Goal: Contribute content

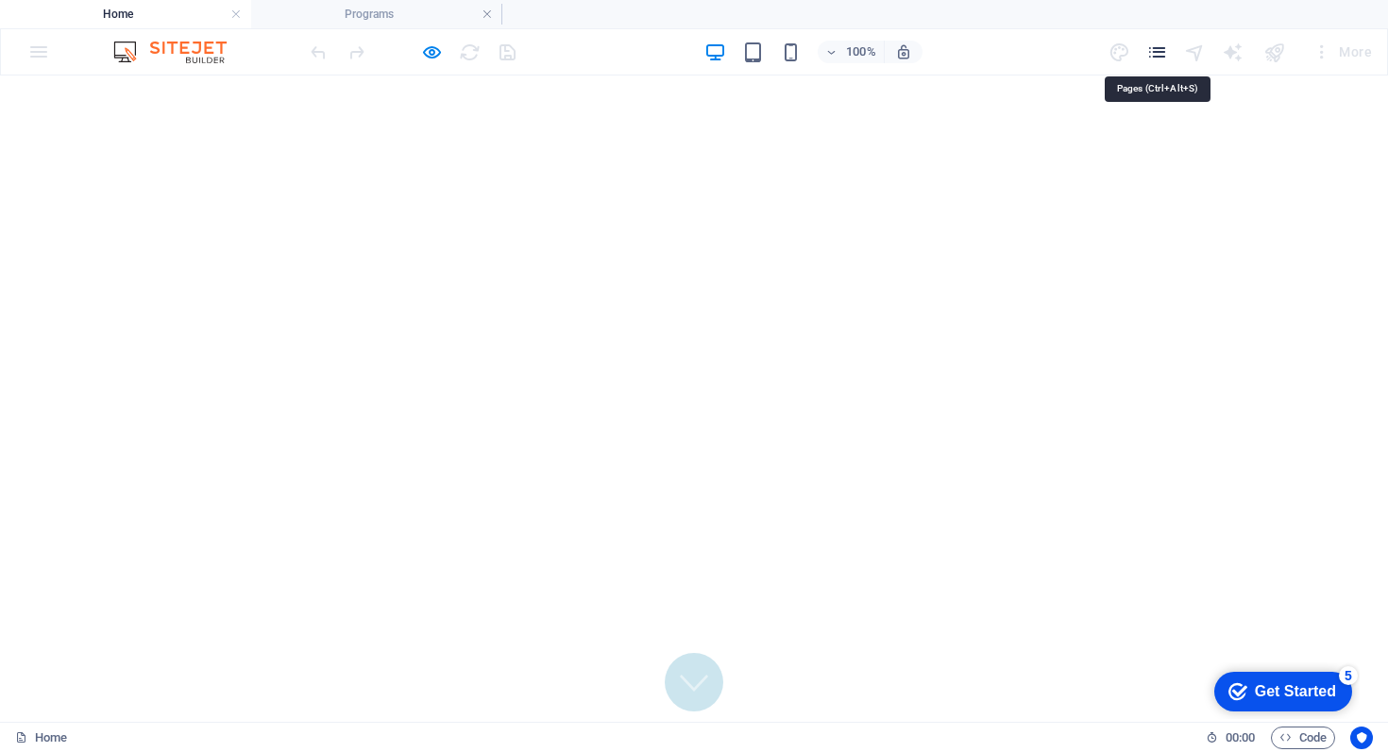
click at [1151, 50] on icon "pages" at bounding box center [1157, 53] width 22 height 22
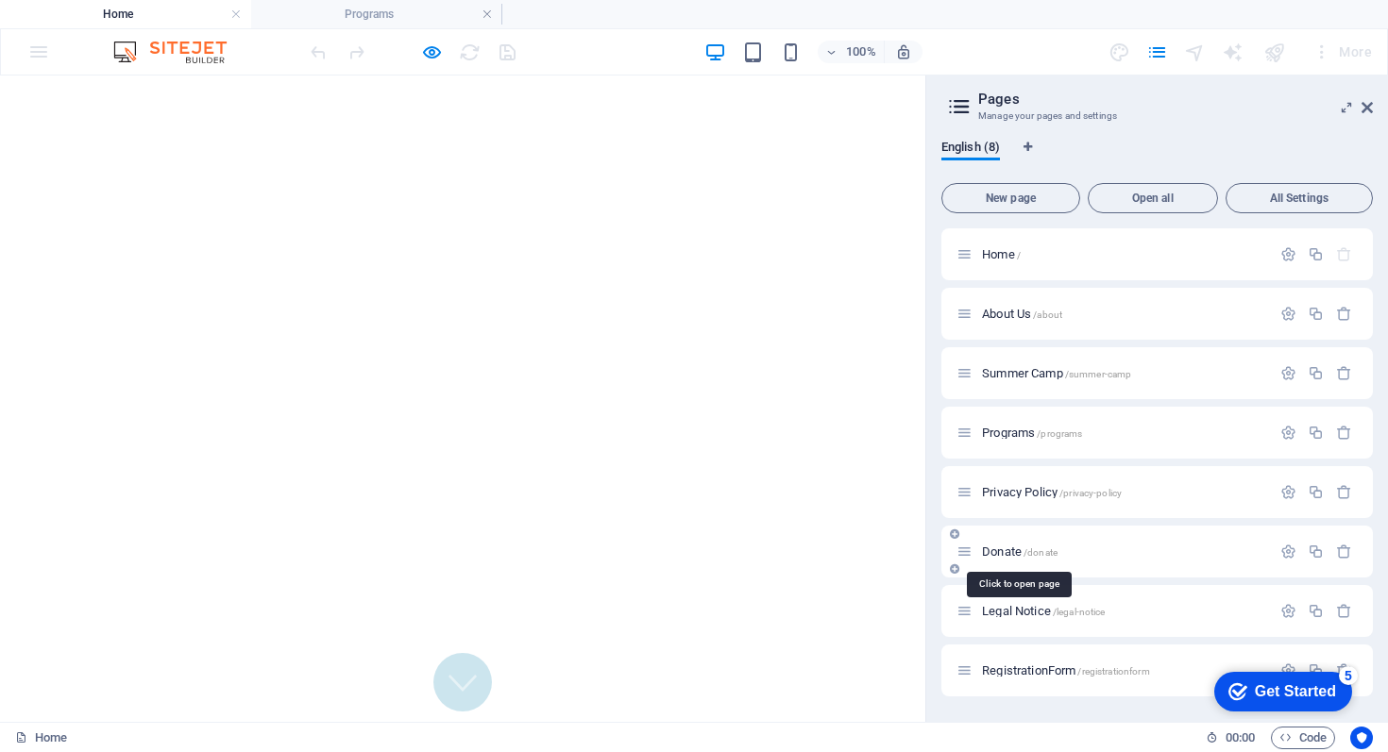
click at [1001, 548] on span "Donate /donate" at bounding box center [1020, 552] width 76 height 14
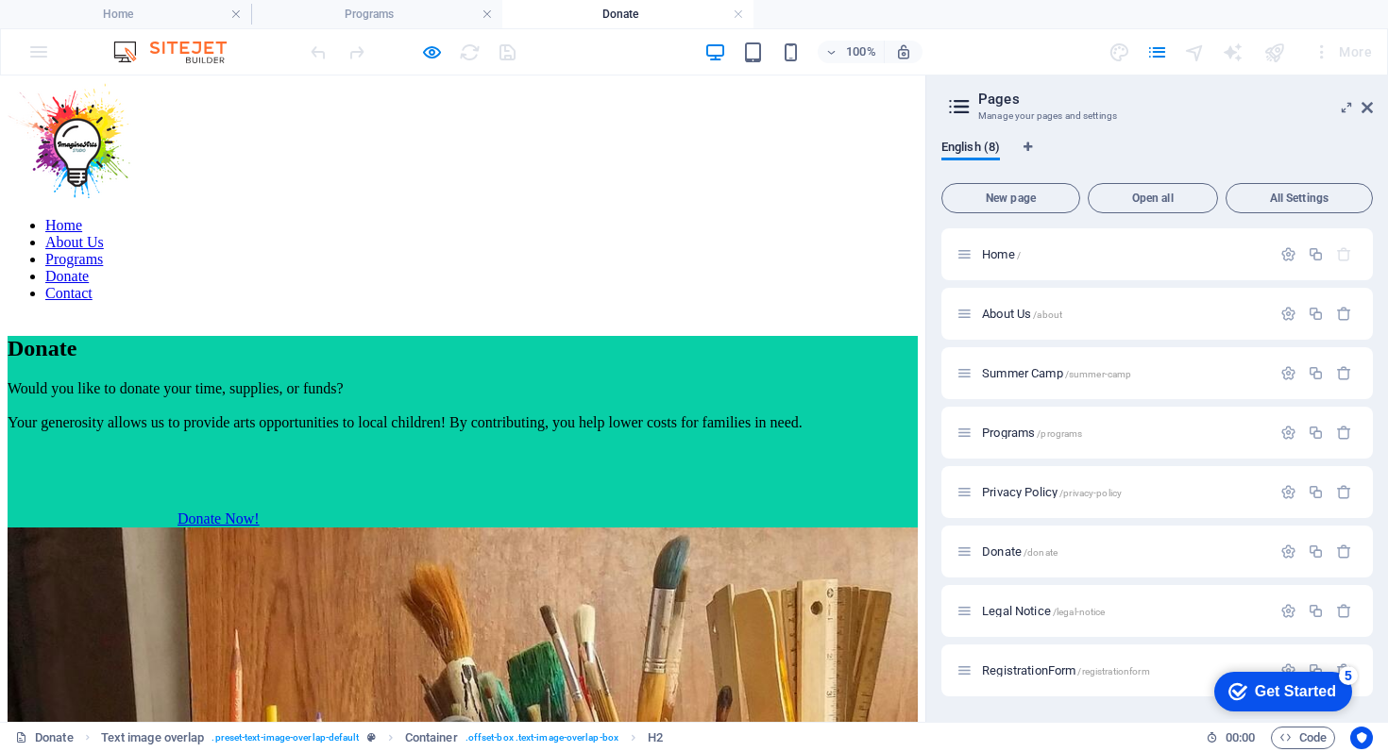
click at [54, 336] on div "Donate Would you like to donate your time, supplies, or funds? Your generosity …" at bounding box center [463, 432] width 910 height 192
click at [345, 317] on div "Donate Would you like to donate your time, supplies, or funds? Your generosity …" at bounding box center [463, 725] width 910 height 817
click at [549, 317] on div "Donate Would you like to donate your time, supplies, or funds? Your generosity …" at bounding box center [463, 725] width 910 height 817
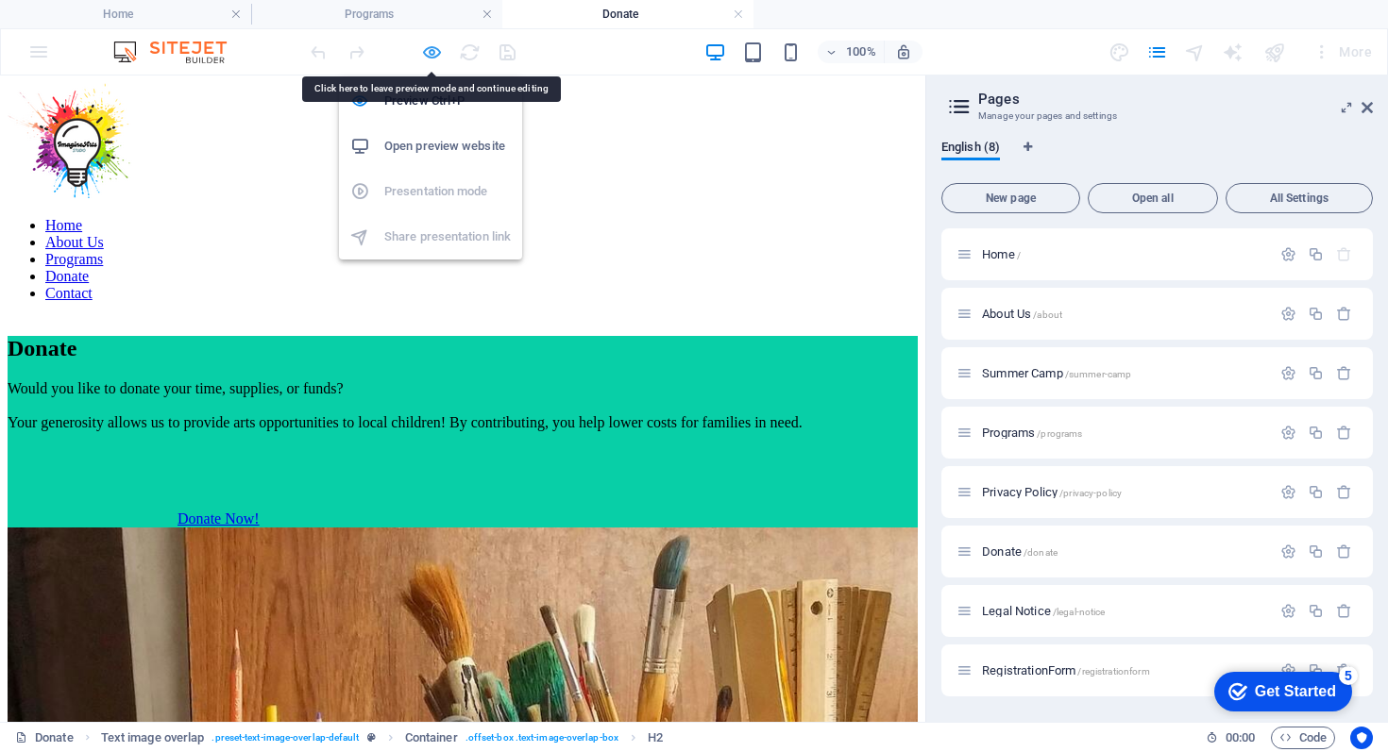
click at [435, 53] on icon "button" at bounding box center [432, 53] width 22 height 22
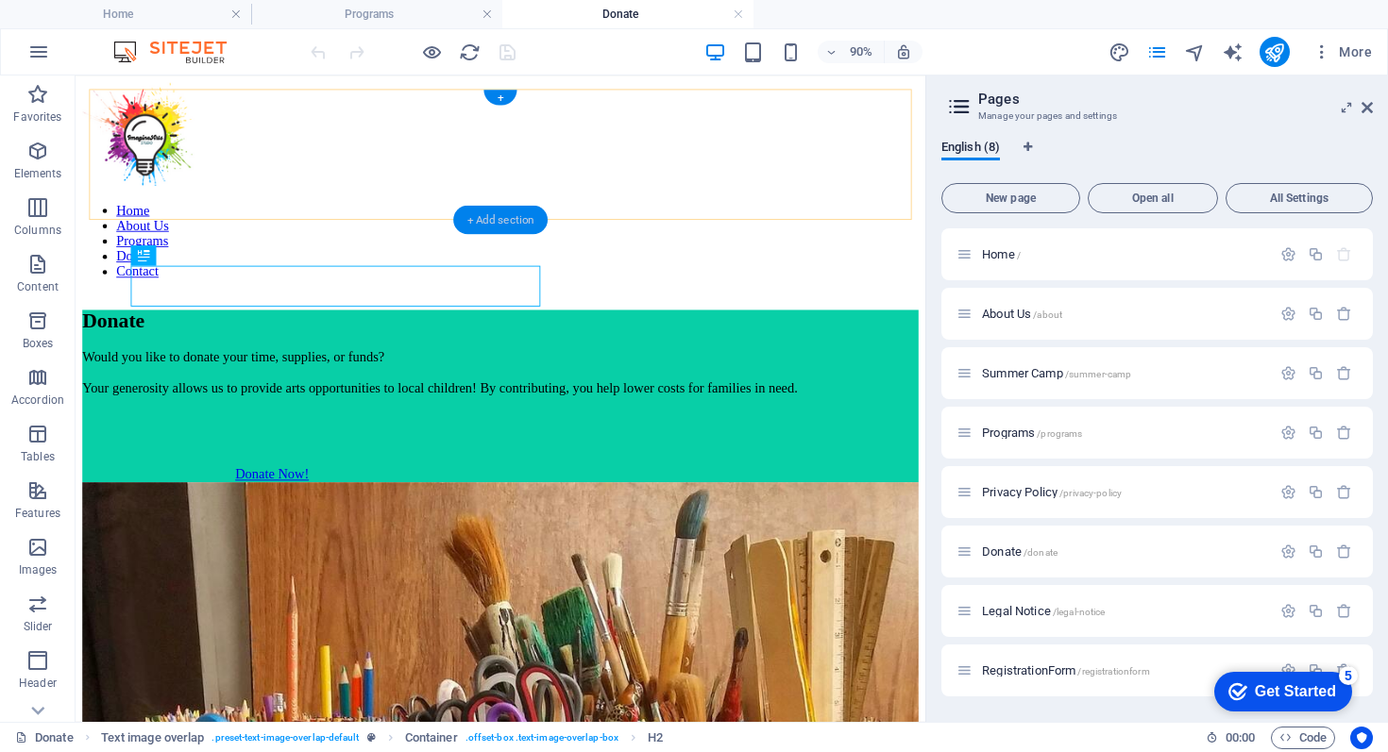
click at [471, 216] on div "+ Add section" at bounding box center [500, 220] width 94 height 29
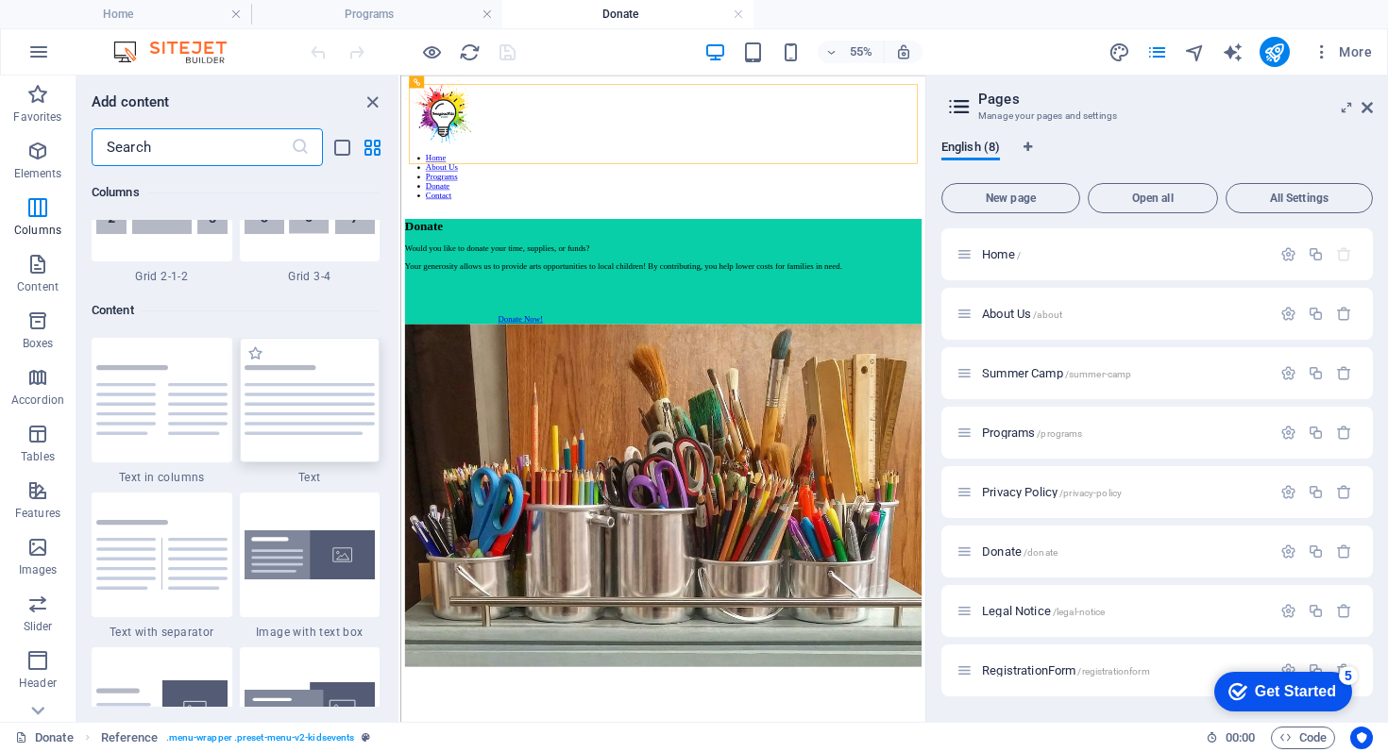
scroll to position [3178, 0]
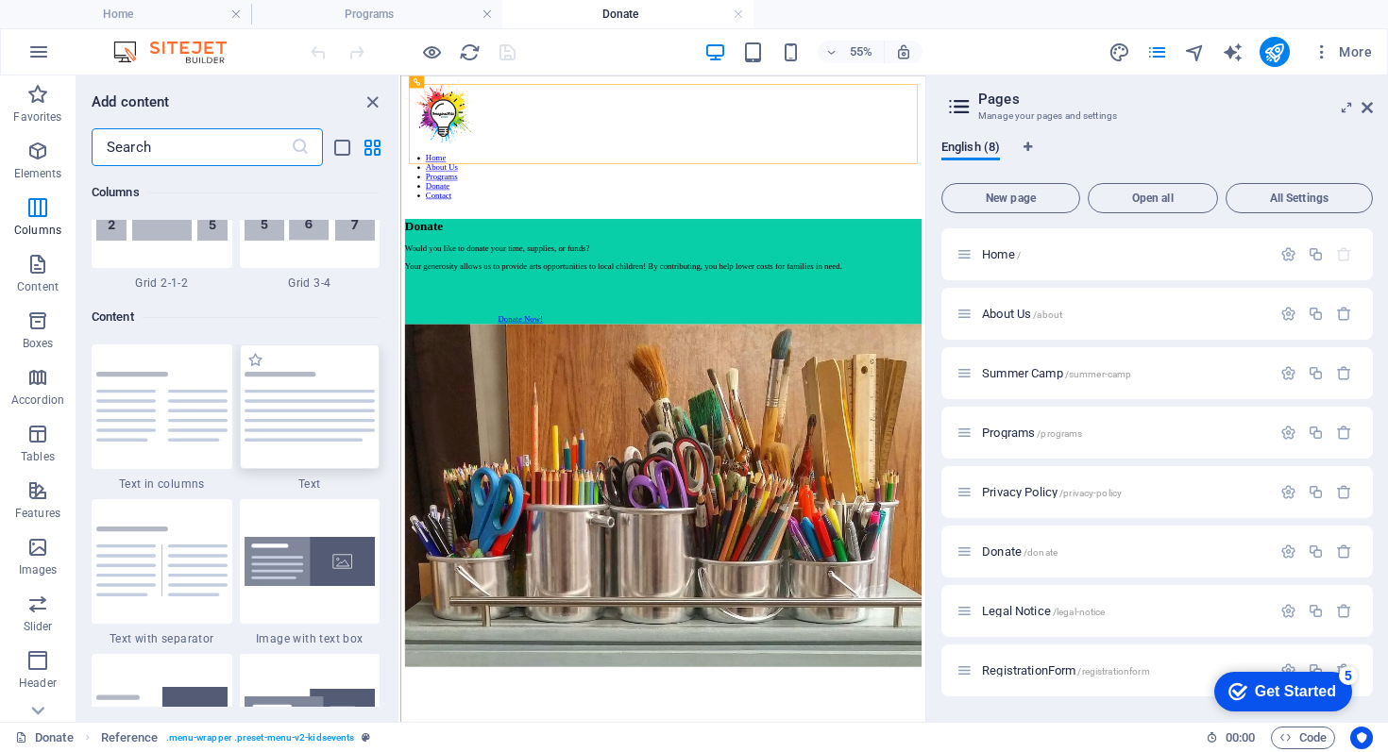
click at [301, 413] on img at bounding box center [309, 407] width 131 height 70
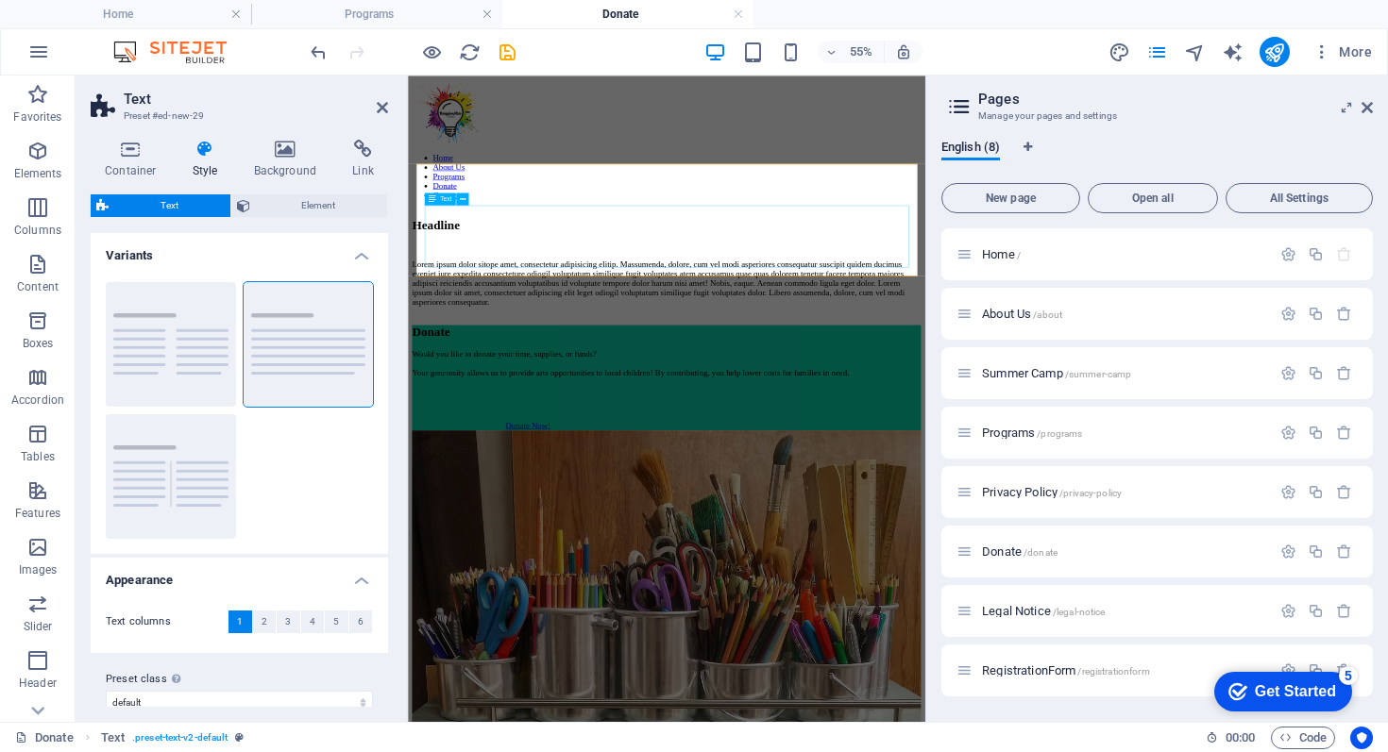
click at [526, 411] on div "Lorem ipsum dolor sitope amet, consectetur adipisicing elitip. Massumenda, dolo…" at bounding box center [877, 453] width 925 height 85
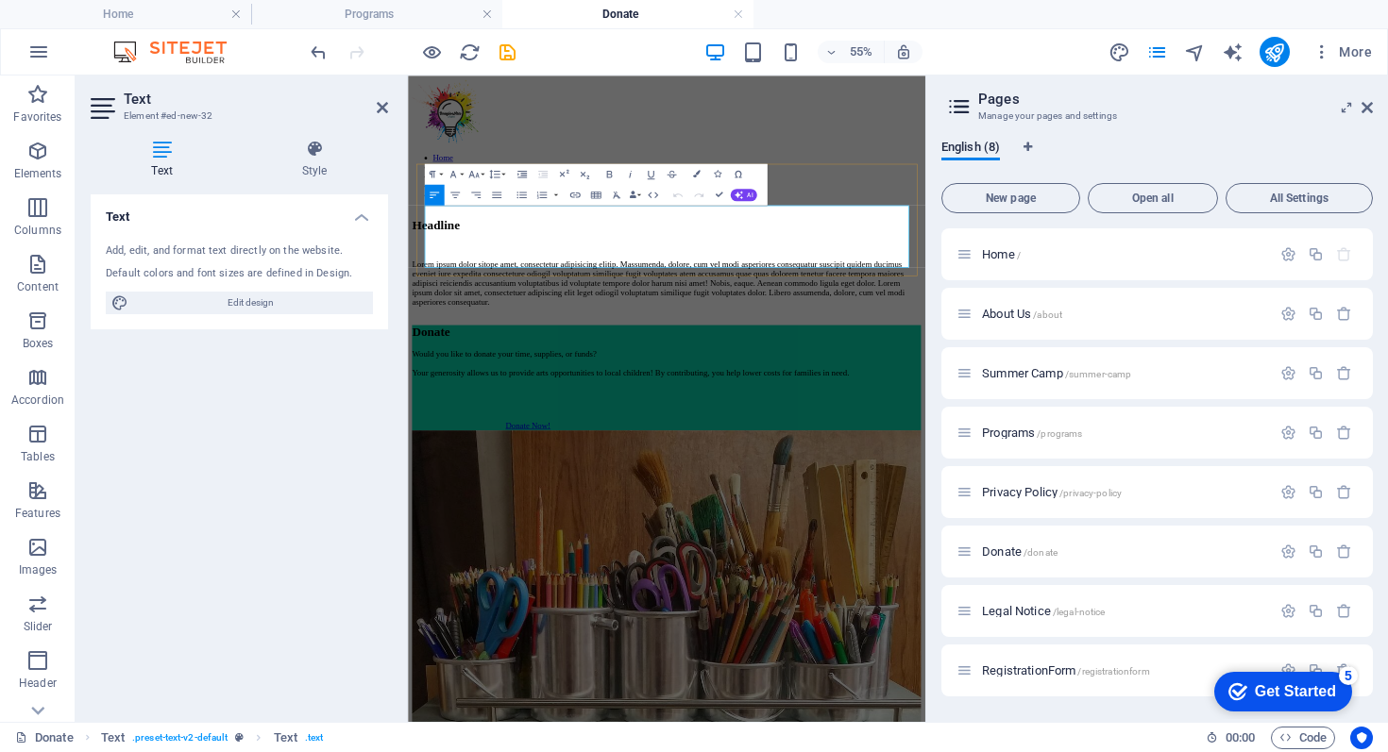
click at [526, 411] on p "Lorem ipsum dolor sitope amet, consectetur adipisicing elitip. Massumenda, dolo…" at bounding box center [877, 453] width 925 height 85
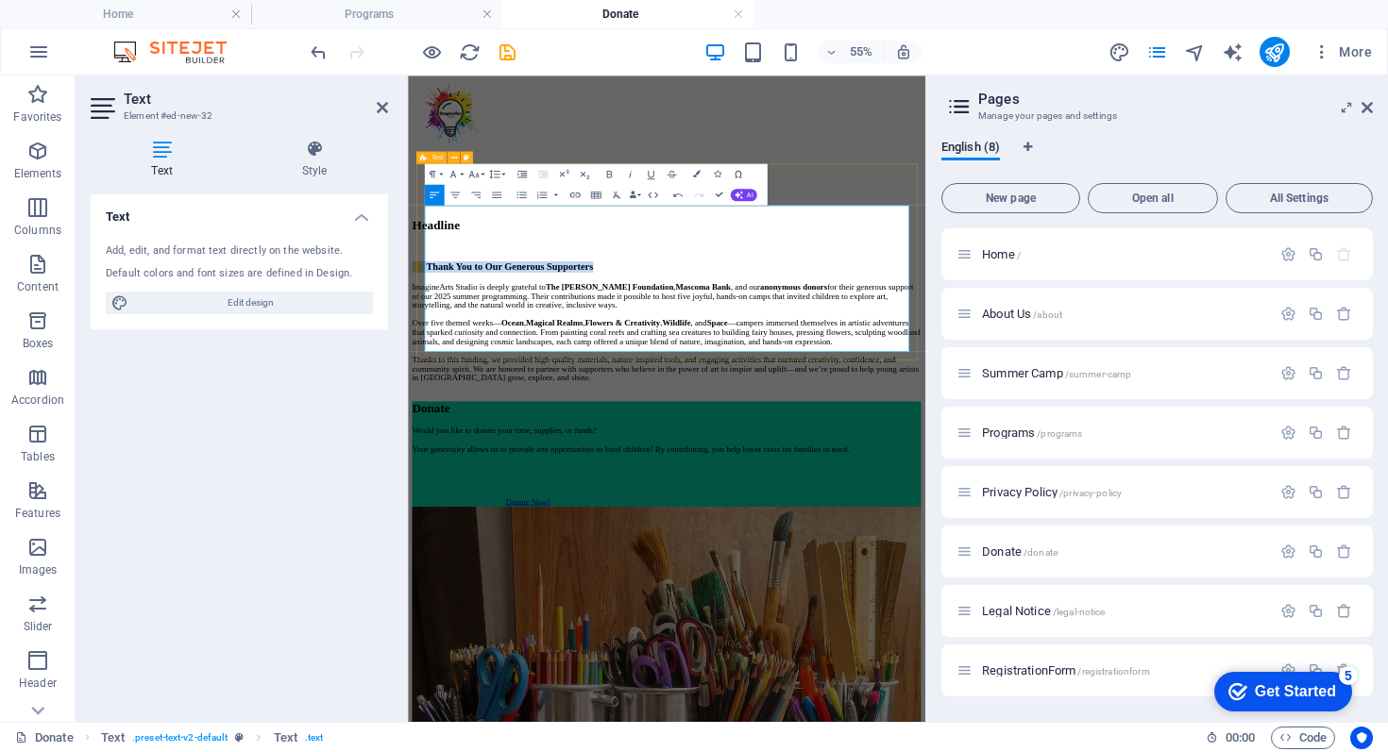
drag, startPoint x: 867, startPoint y: 334, endPoint x: 431, endPoint y: 336, distance: 436.1
click at [431, 336] on div "Headline 🌟 Thank You to Our Generous Supporters ImagineArts Studio is deeply gr…" at bounding box center [877, 485] width 925 height 298
click at [444, 451] on p "ImagineArts Studio is deeply grateful to The [PERSON_NAME] Foundation , Mascoma…" at bounding box center [877, 476] width 925 height 51
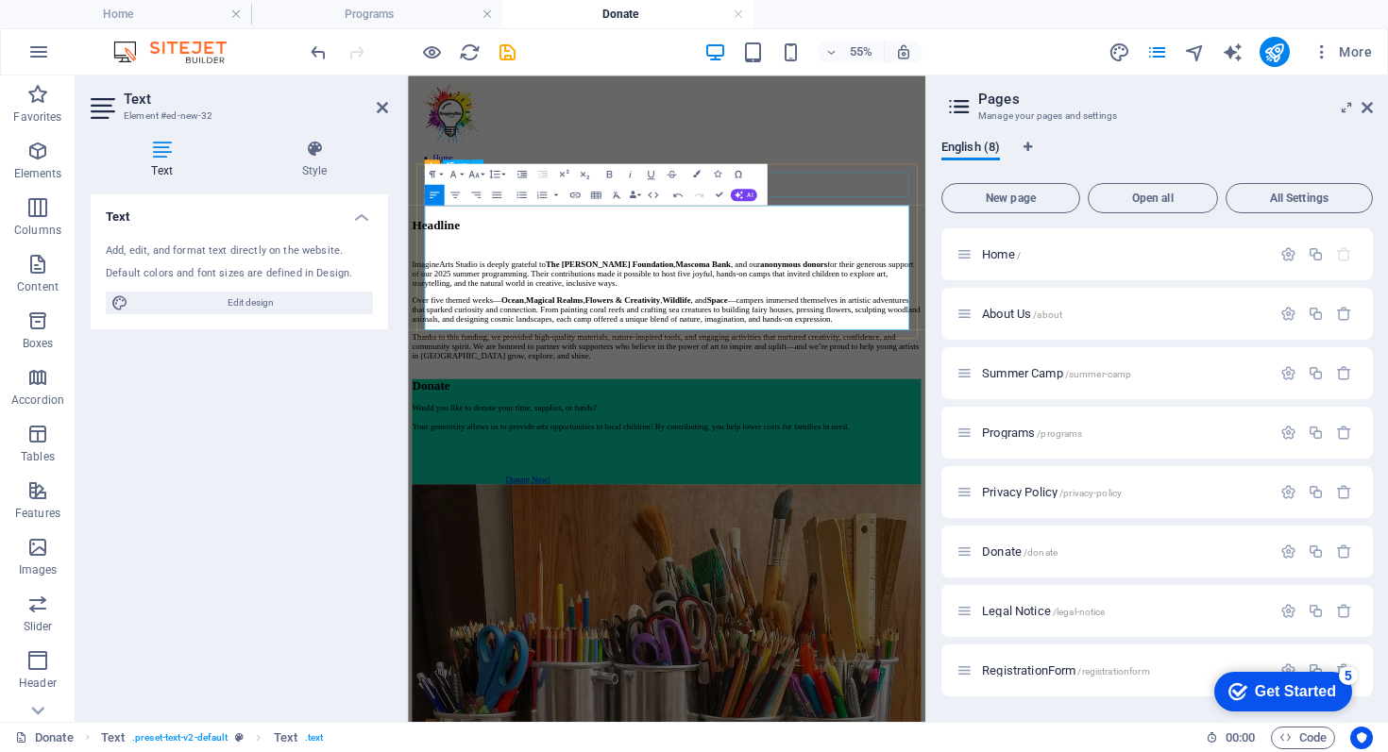
click at [1116, 336] on div "Headline" at bounding box center [877, 348] width 925 height 25
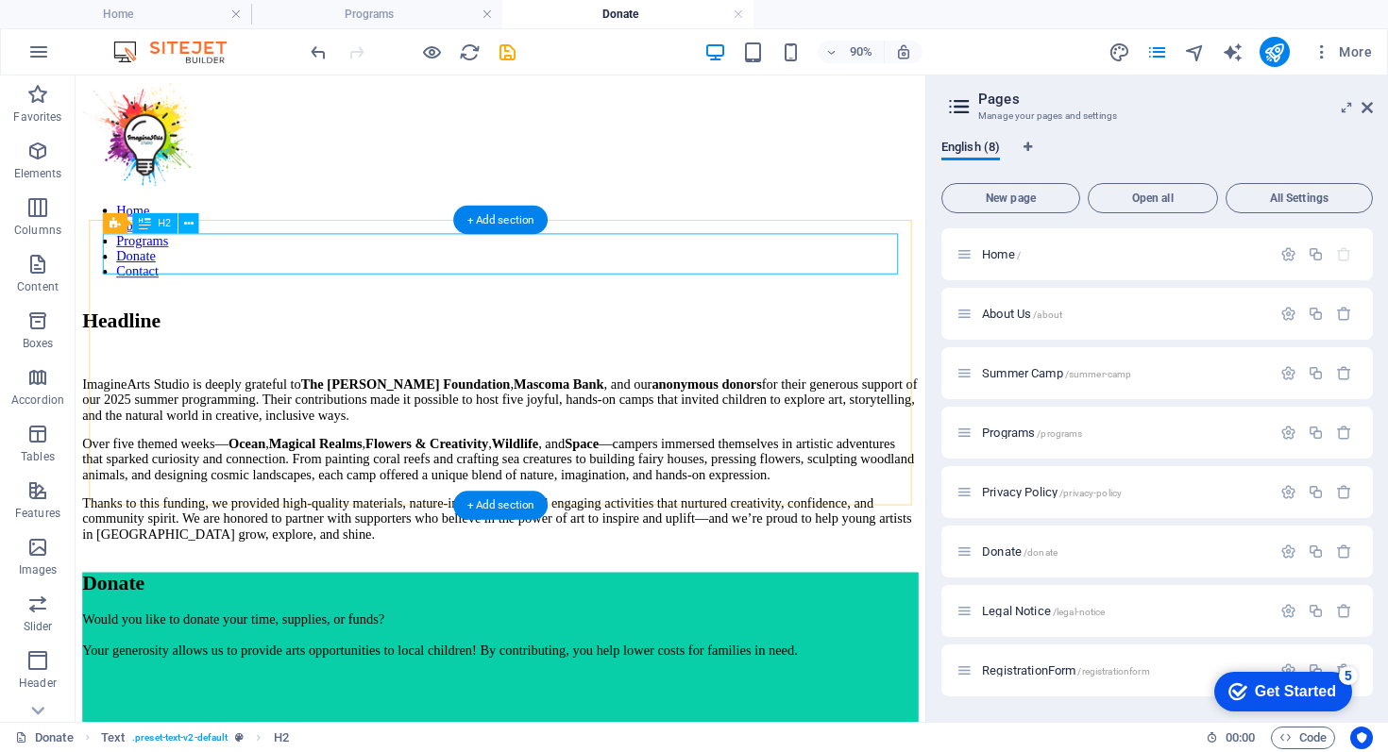
click at [237, 336] on div "Headline" at bounding box center [547, 348] width 929 height 25
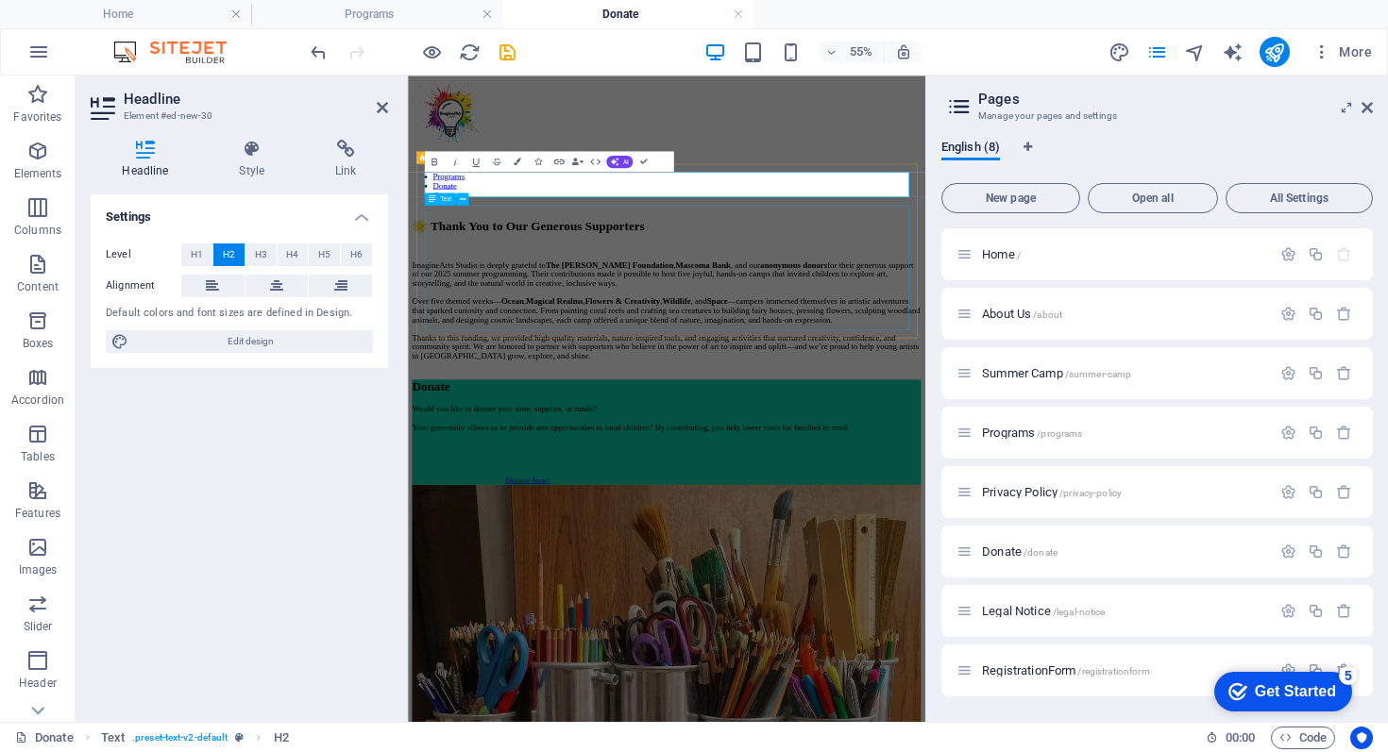
click at [938, 412] on div "ImagineArts Studio is deeply grateful to The [PERSON_NAME] Foundation , Mascoma…" at bounding box center [877, 503] width 925 height 183
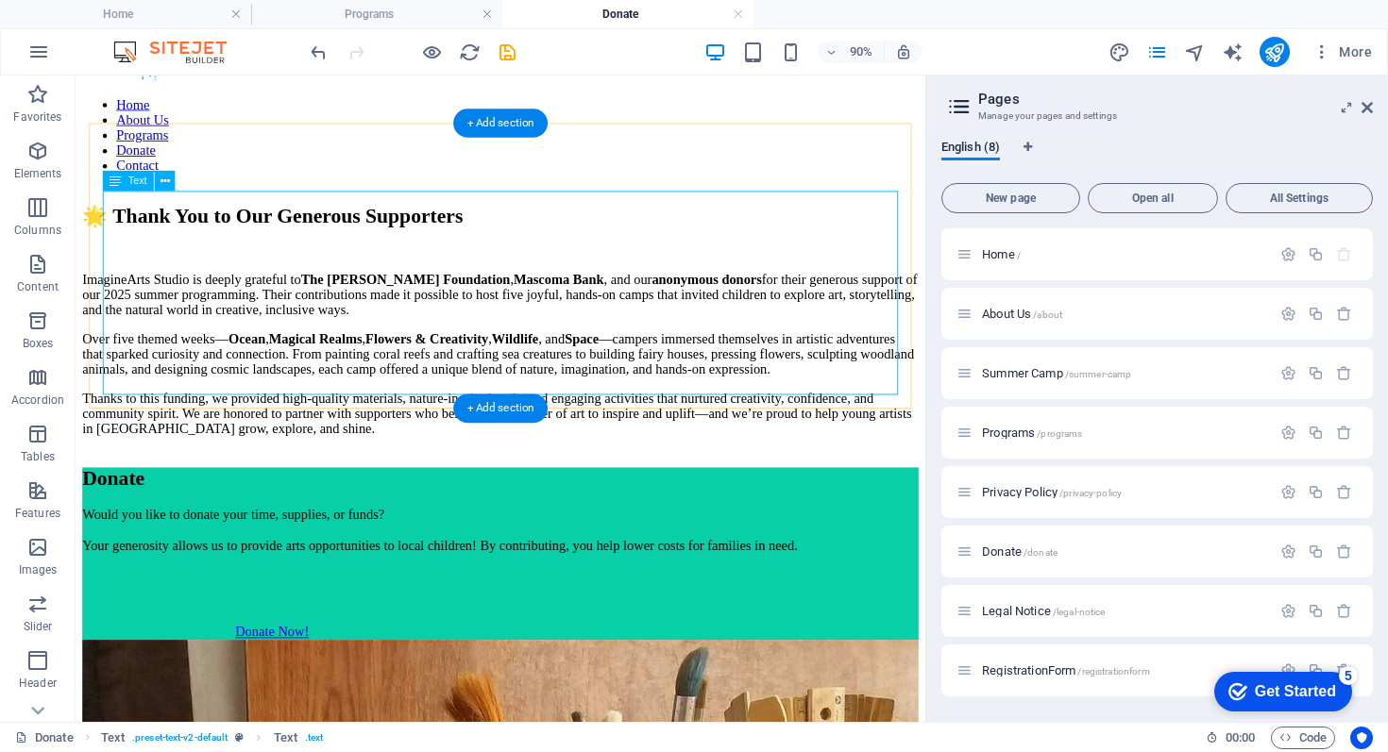
scroll to position [130, 0]
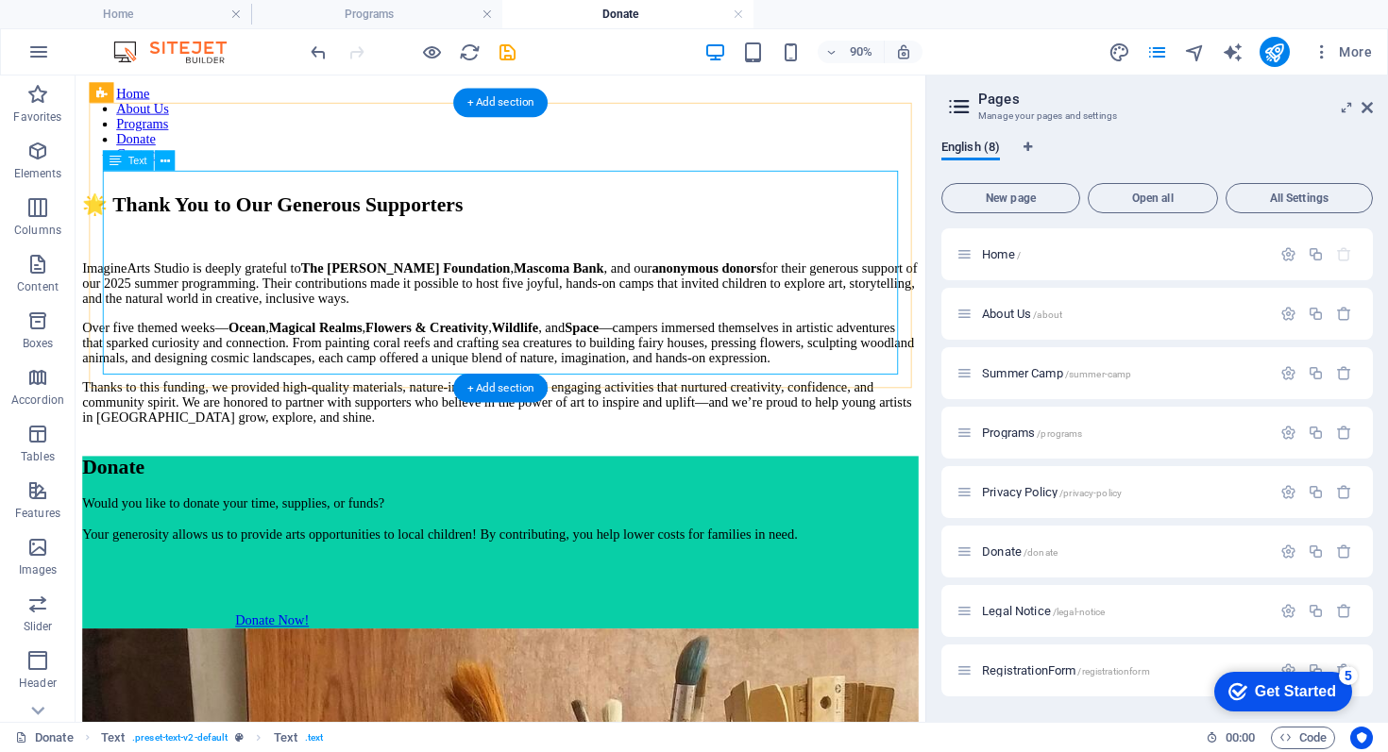
click at [730, 348] on div "ImagineArts Studio is deeply grateful to The [PERSON_NAME] Foundation , Mascoma…" at bounding box center [547, 372] width 929 height 183
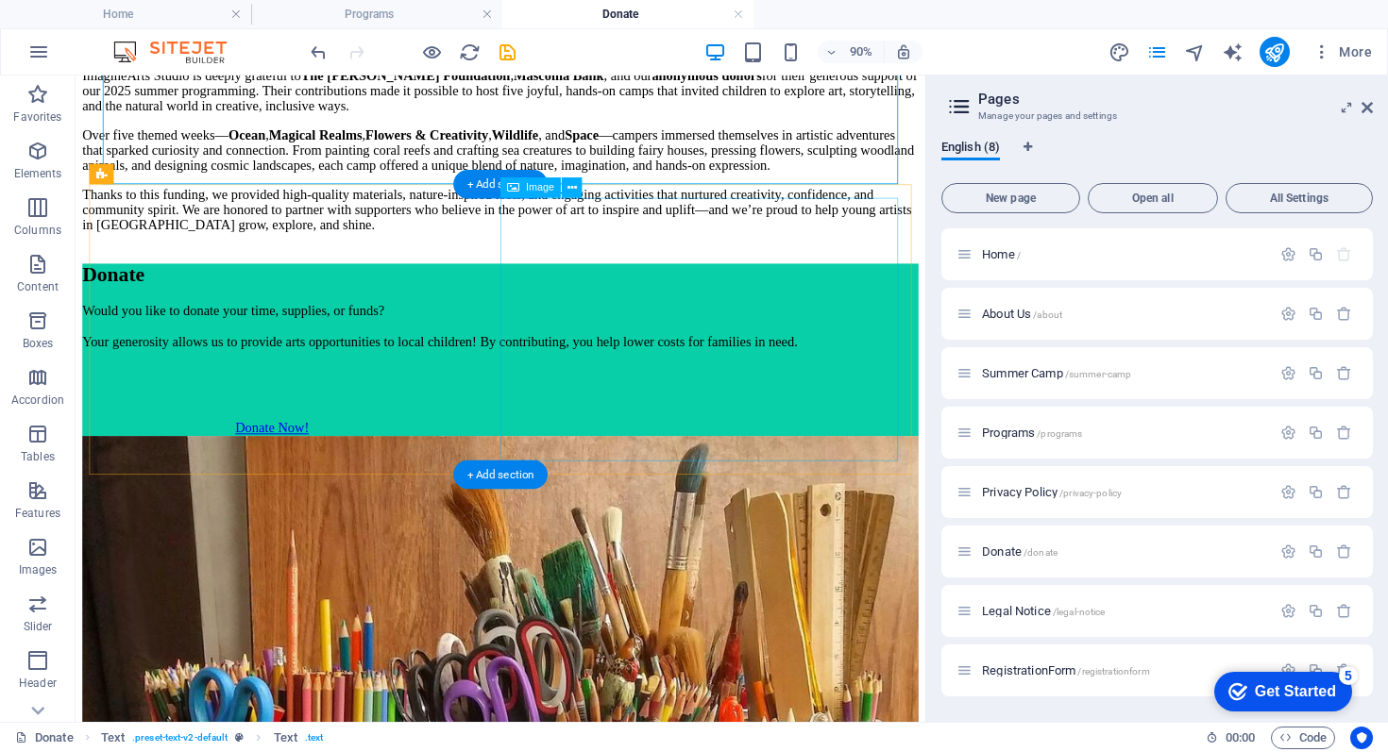
scroll to position [347, 0]
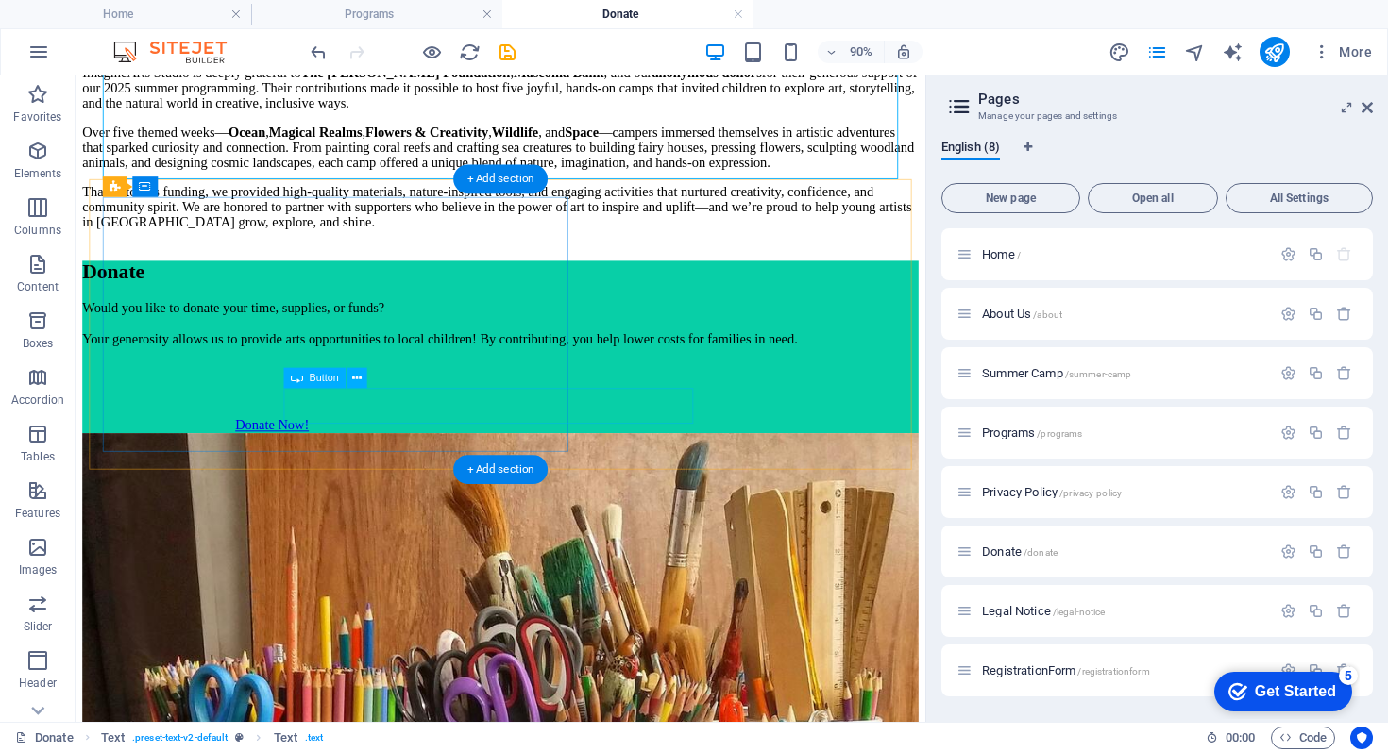
click at [361, 456] on div "Donate Now!" at bounding box center [717, 464] width 929 height 17
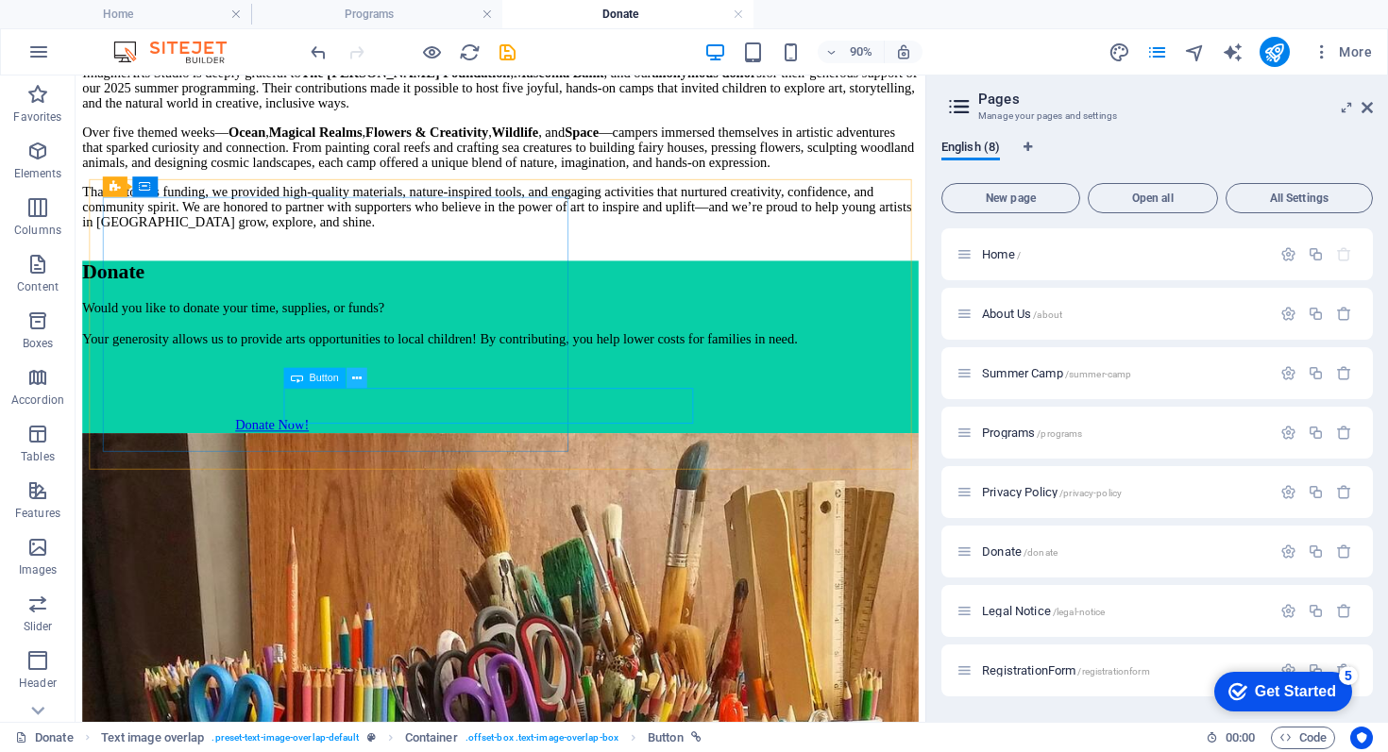
click at [354, 383] on icon at bounding box center [356, 378] width 9 height 18
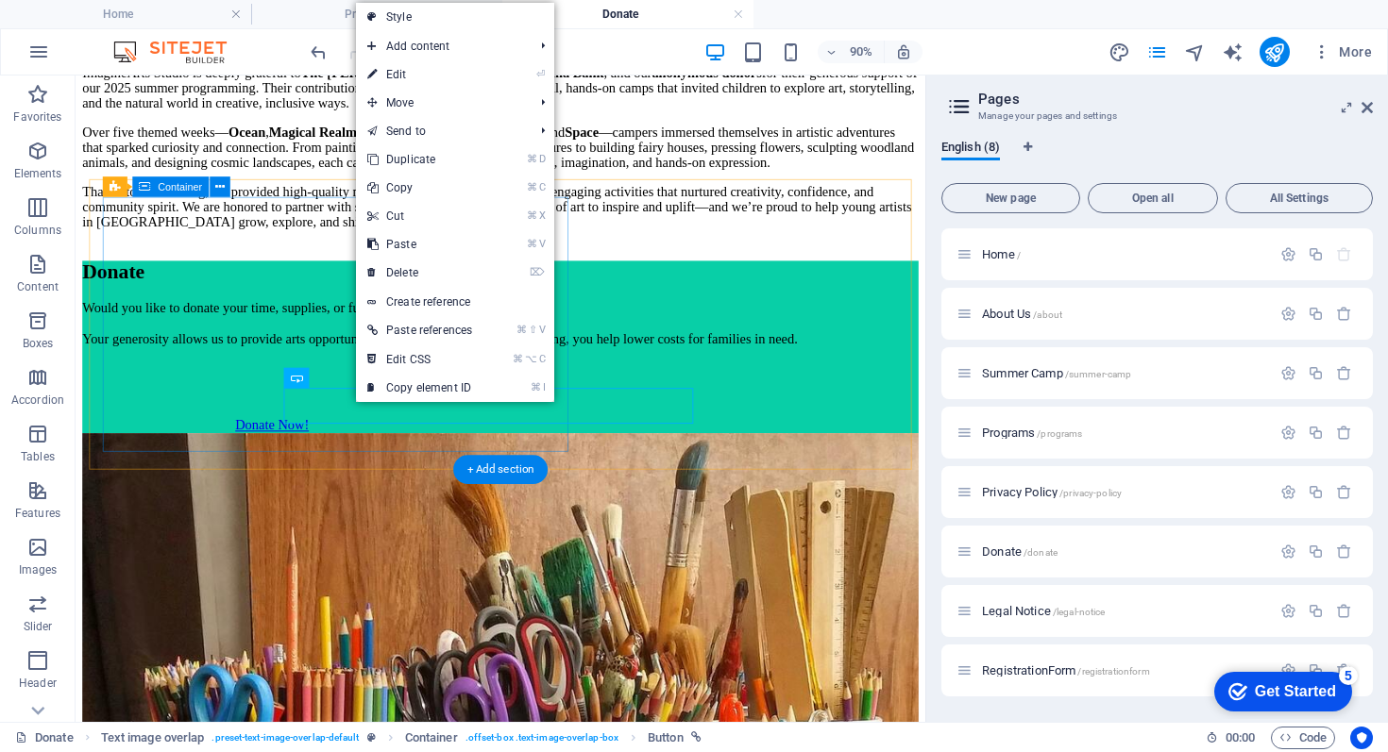
click at [230, 442] on div "Donate Would you like to donate your time, supplies, or funds? Your generosity …" at bounding box center [547, 377] width 929 height 192
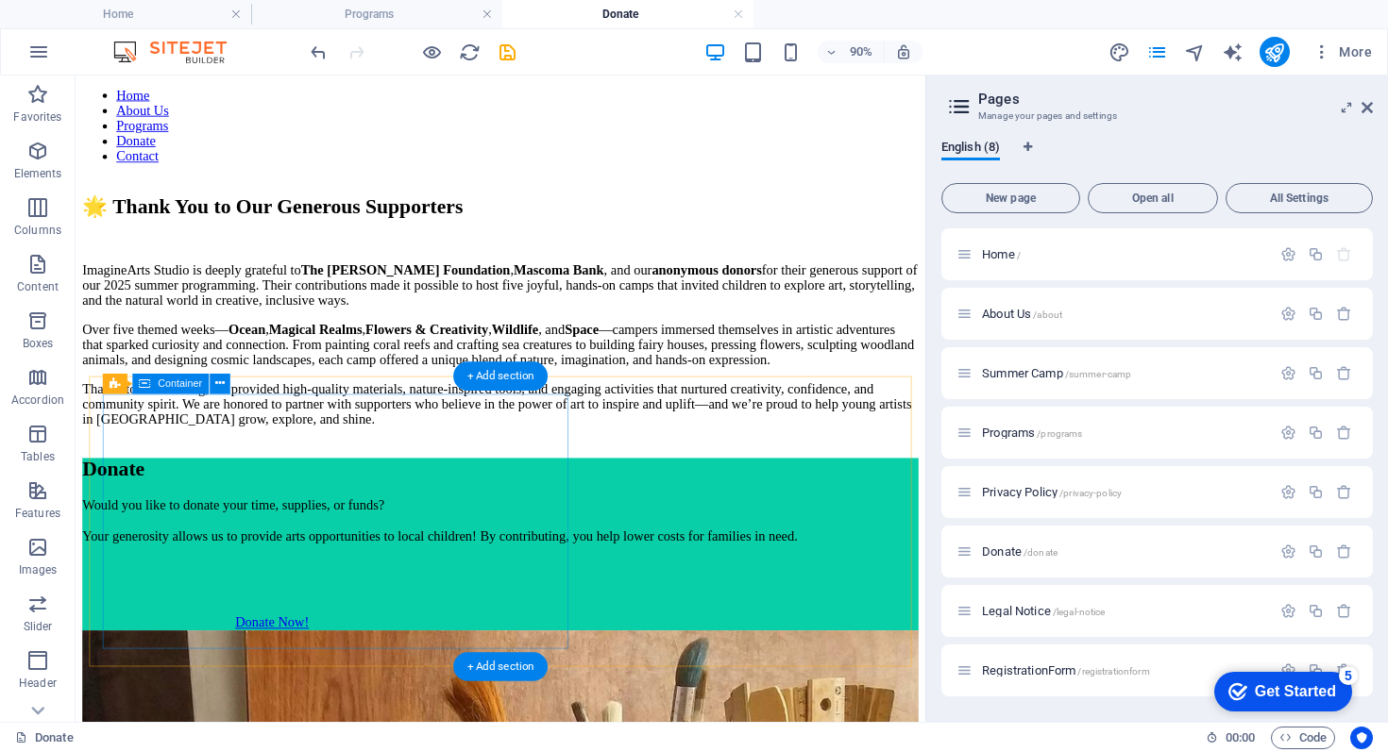
scroll to position [0, 0]
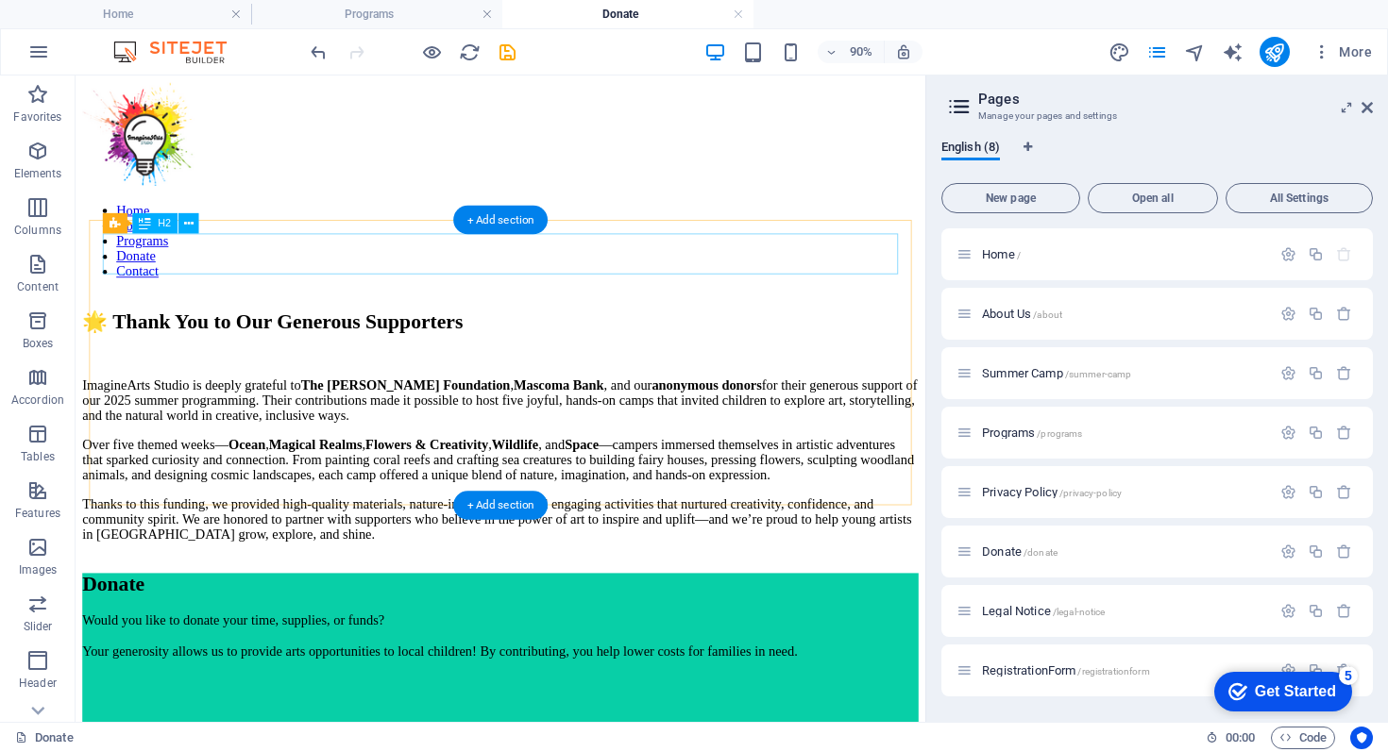
click at [597, 336] on div "🌟 Thank You to Our Generous Supporters" at bounding box center [547, 349] width 929 height 26
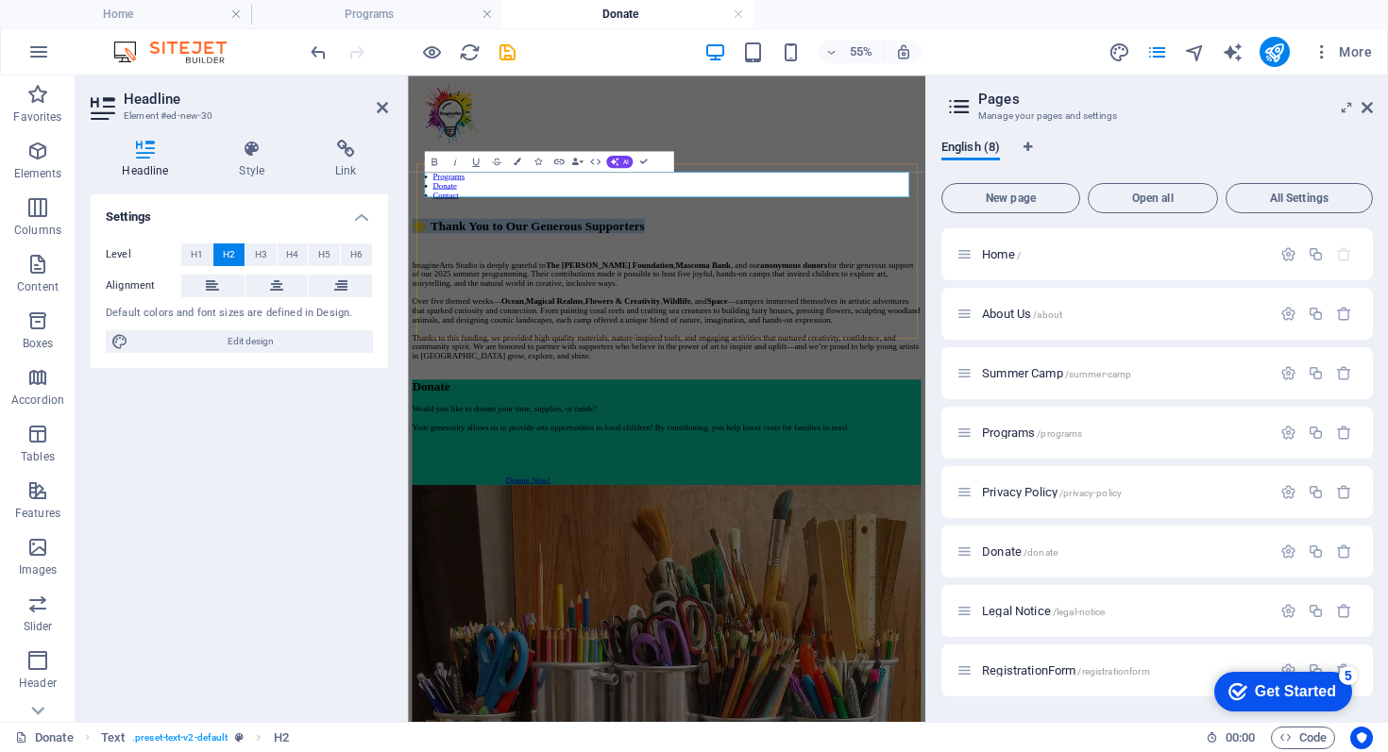
click at [944, 336] on h2 "🌟 Thank You to Our Generous Supporters" at bounding box center [877, 349] width 925 height 26
click at [1162, 435] on div "ImagineArts Studio is deeply grateful to The [PERSON_NAME] Foundation , Mascoma…" at bounding box center [877, 503] width 925 height 183
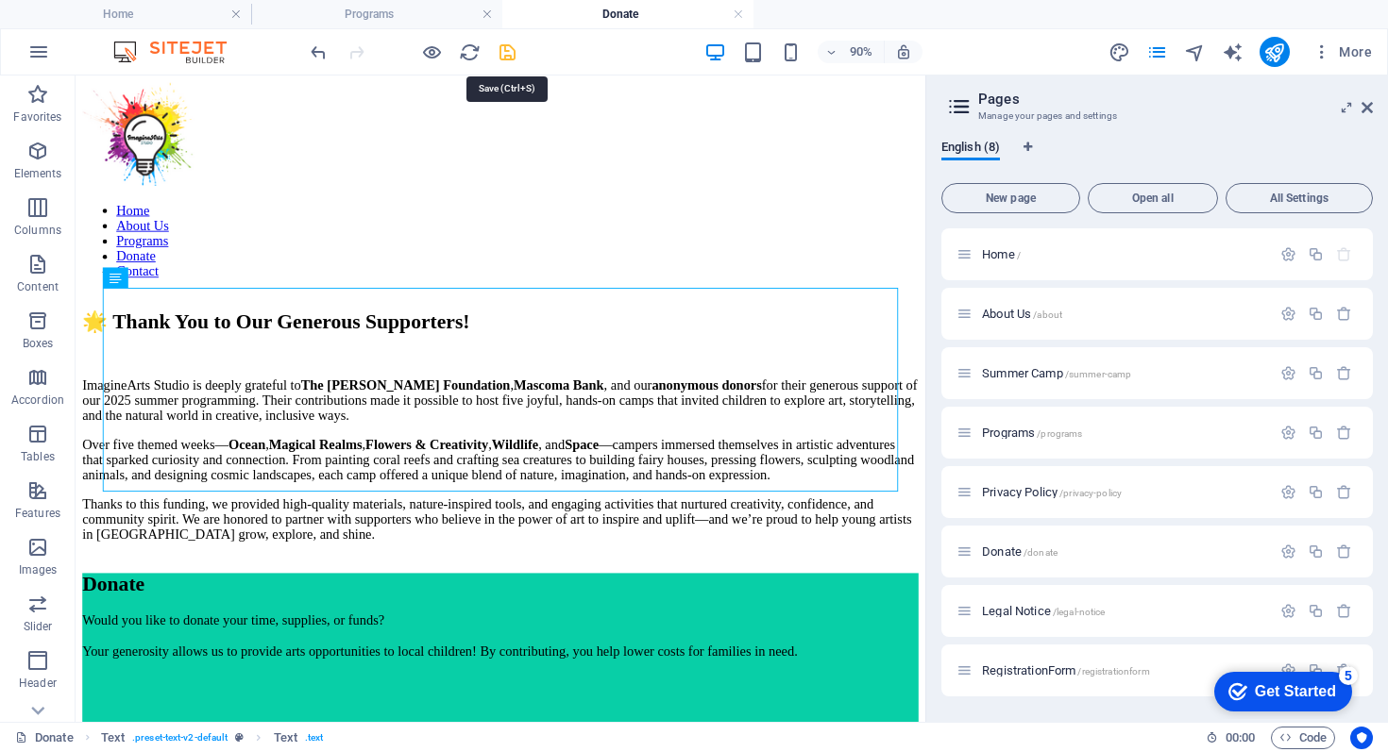
click at [507, 54] on icon "save" at bounding box center [508, 53] width 22 height 22
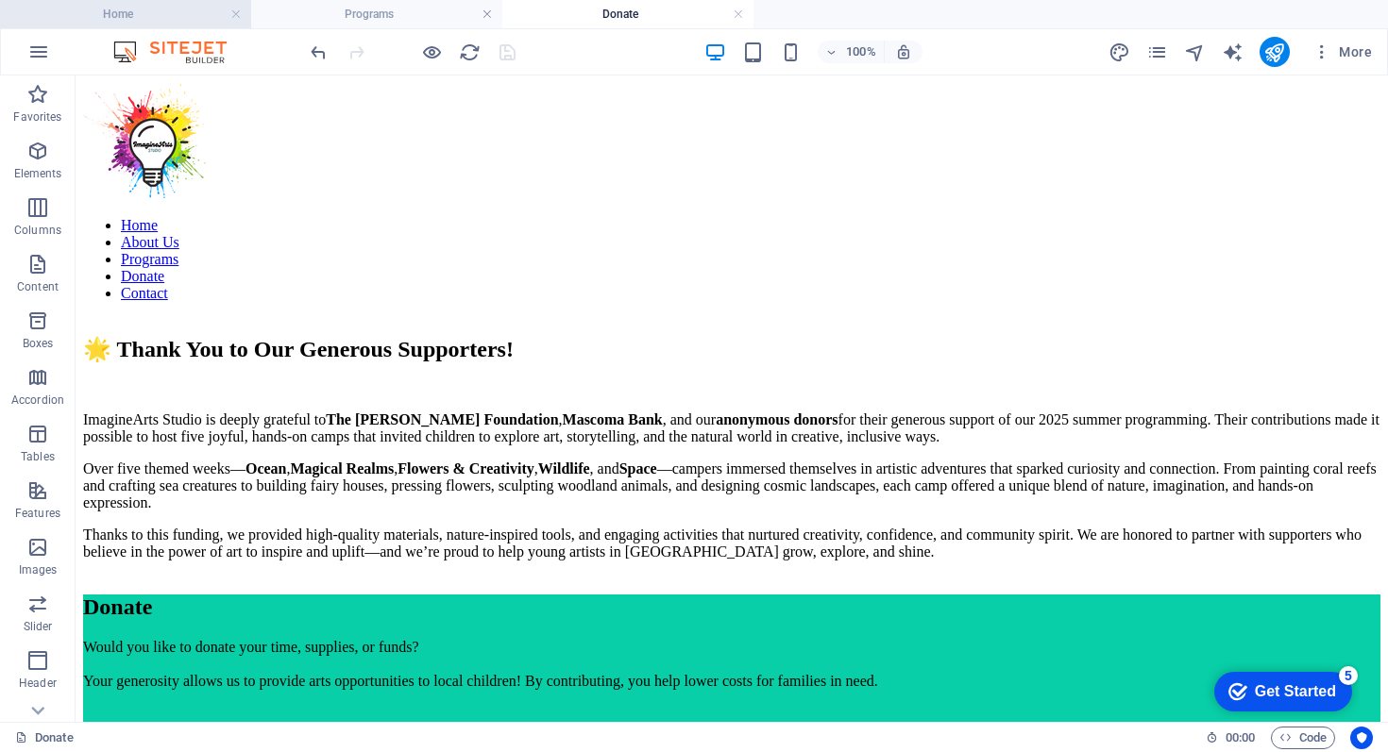
click at [148, 8] on h4 "Home" at bounding box center [125, 14] width 251 height 21
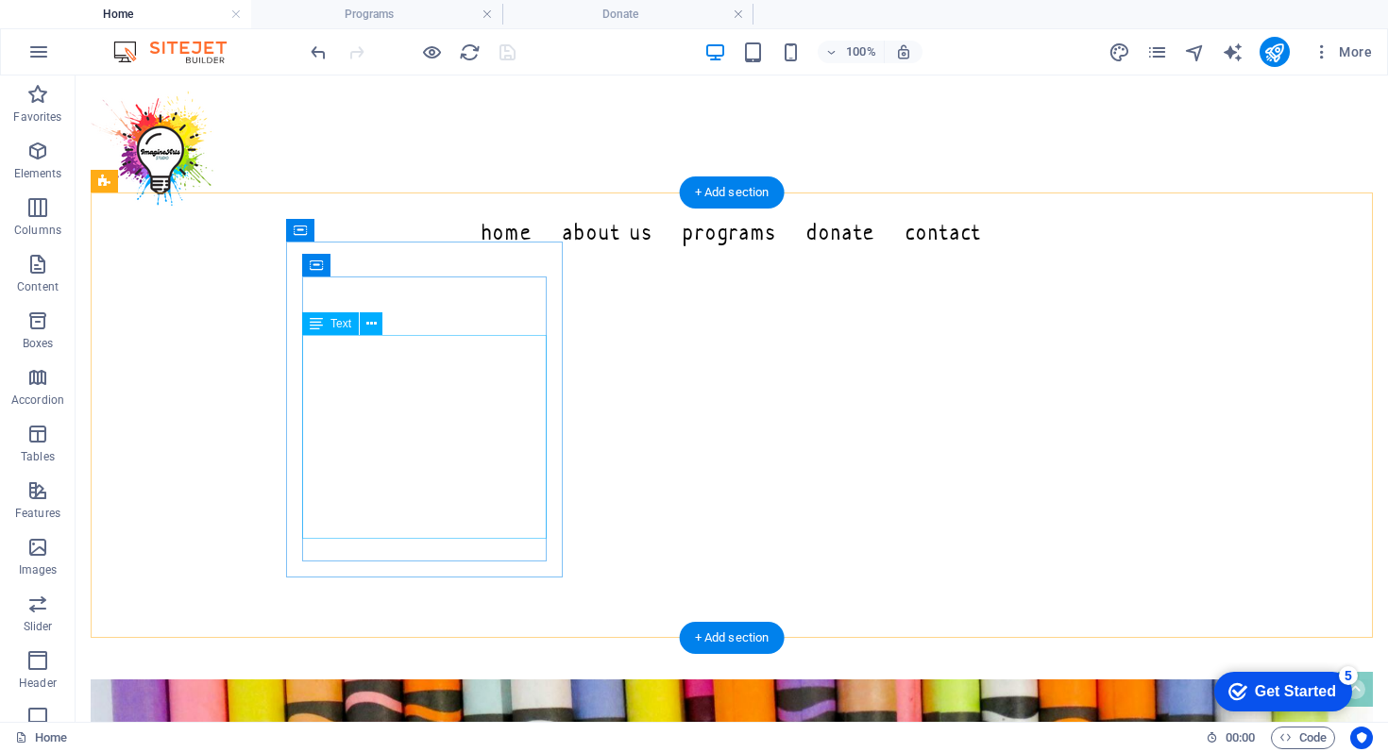
scroll to position [898, 0]
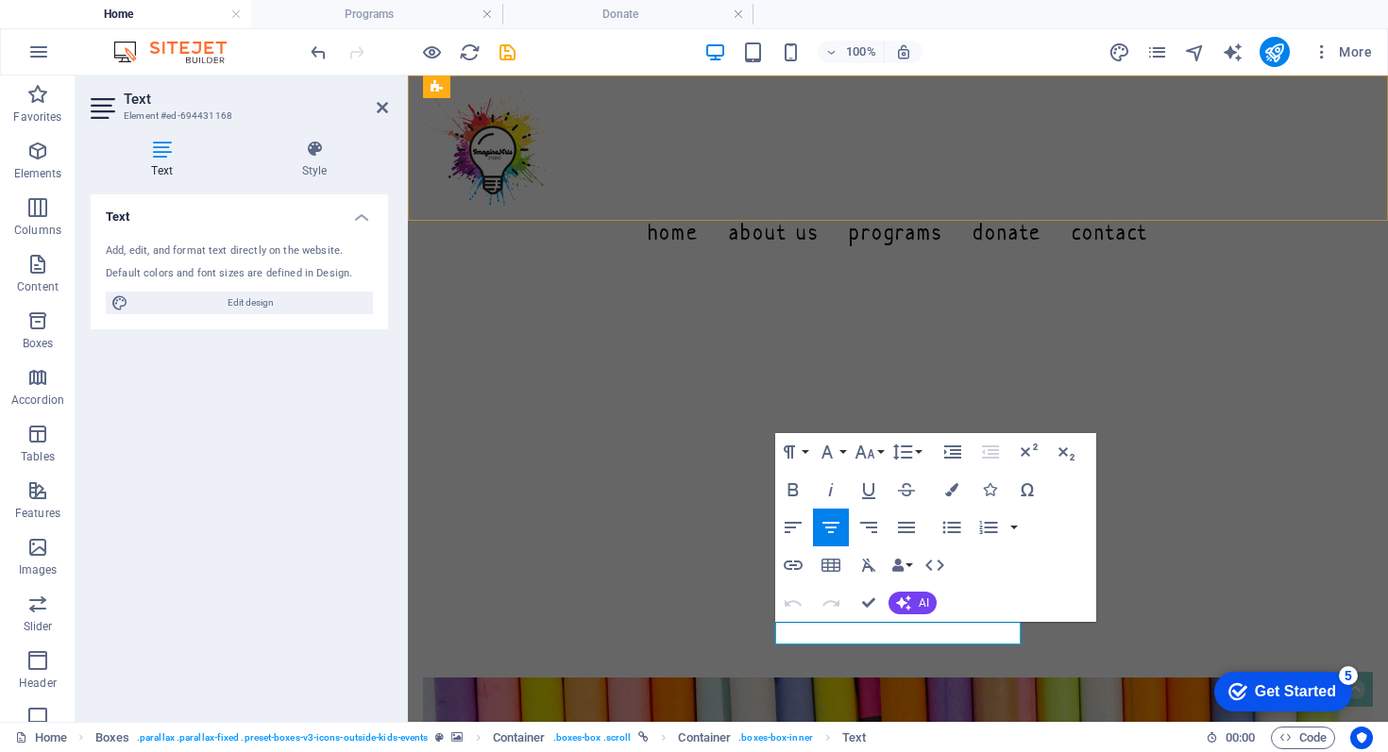
click at [1245, 194] on div "Home About Us Programs Donate Contact" at bounding box center [898, 175] width 980 height 198
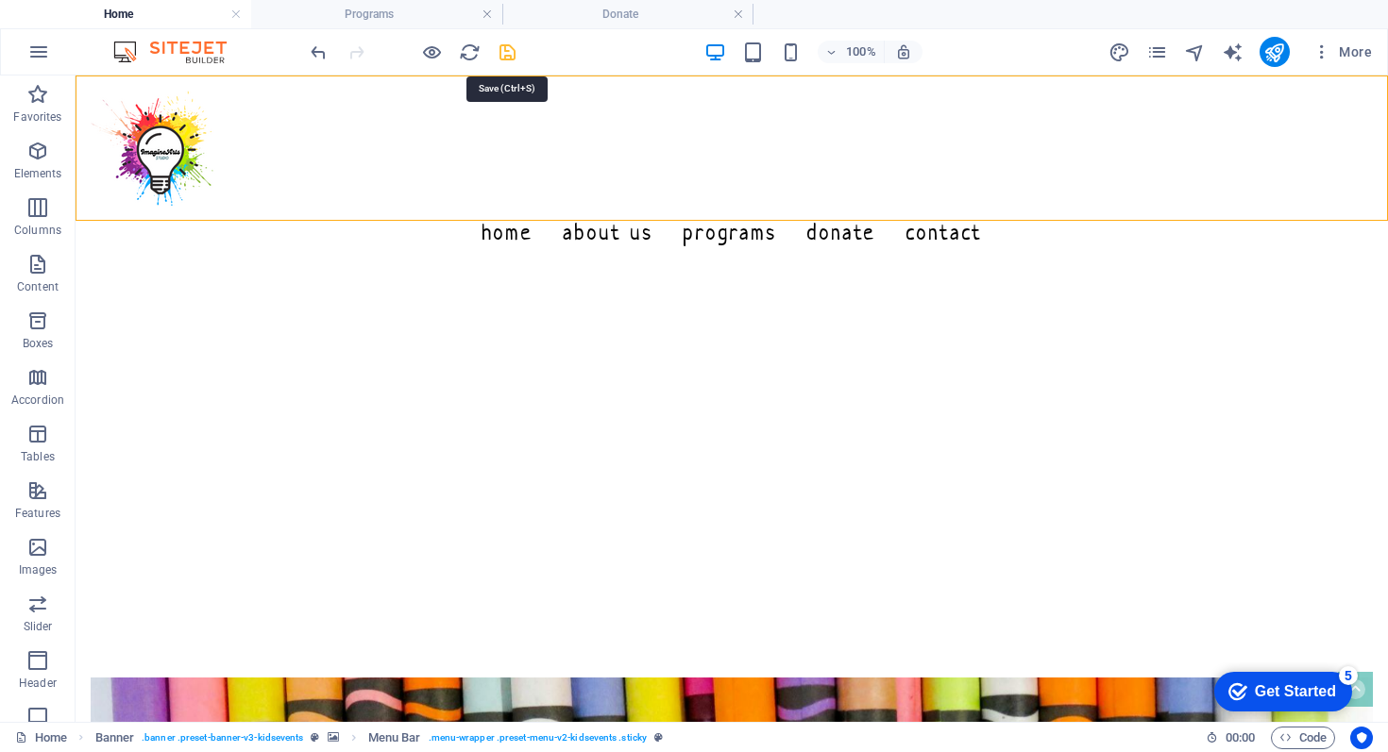
click at [511, 54] on icon "save" at bounding box center [508, 53] width 22 height 22
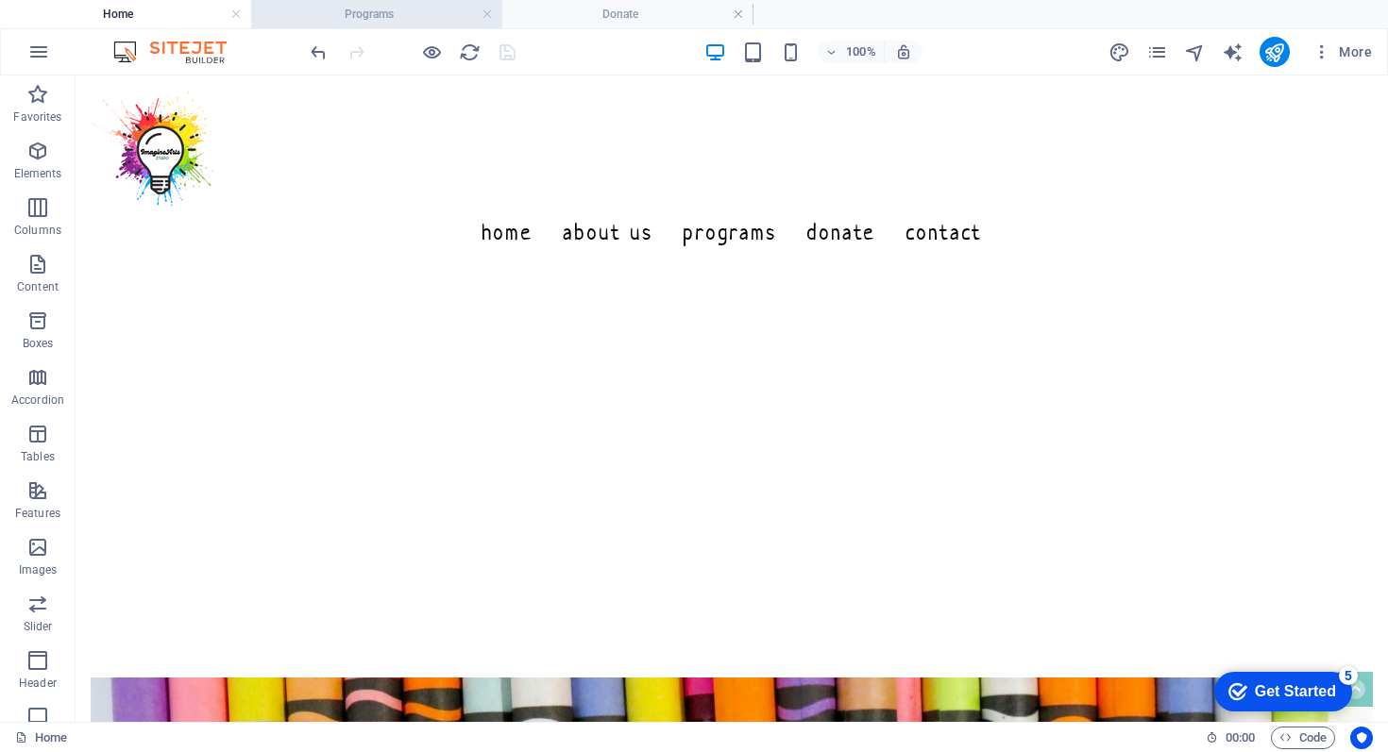
click at [388, 16] on h4 "Programs" at bounding box center [376, 14] width 251 height 21
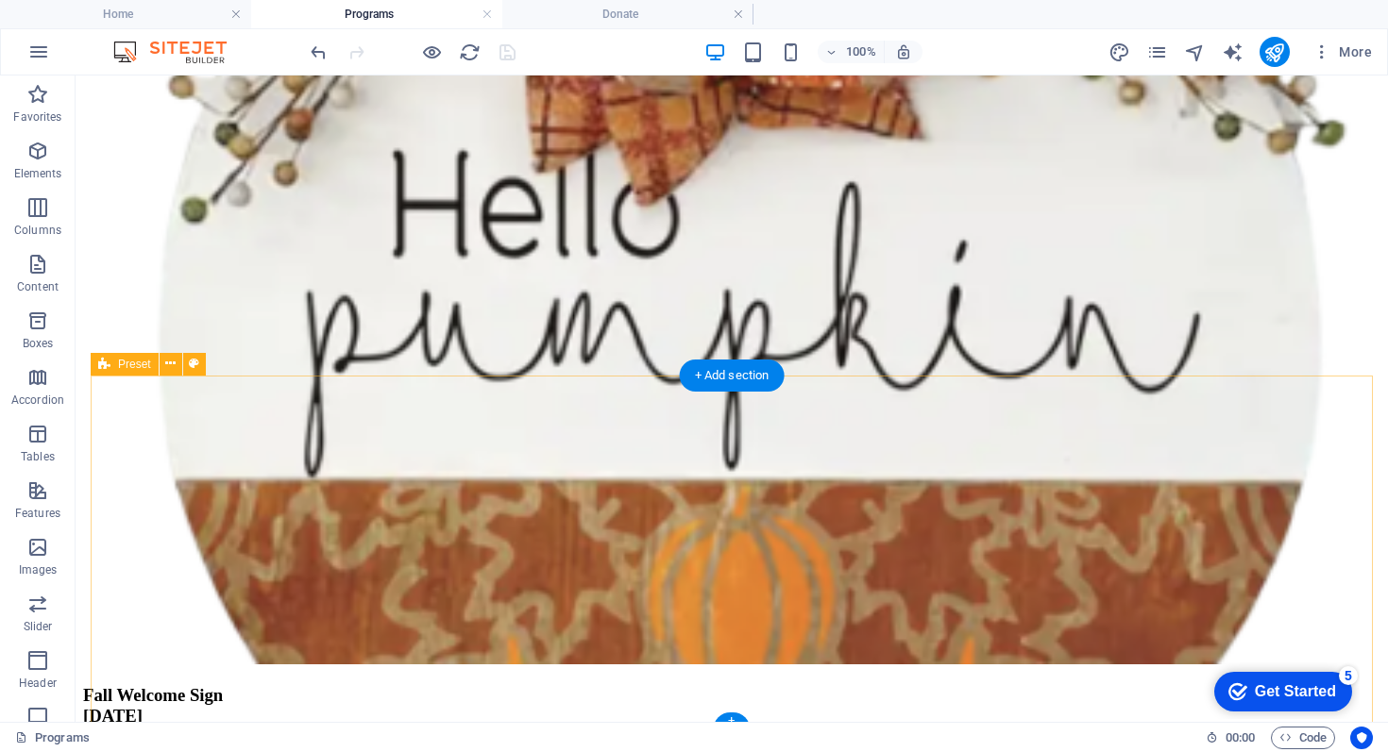
scroll to position [685, 0]
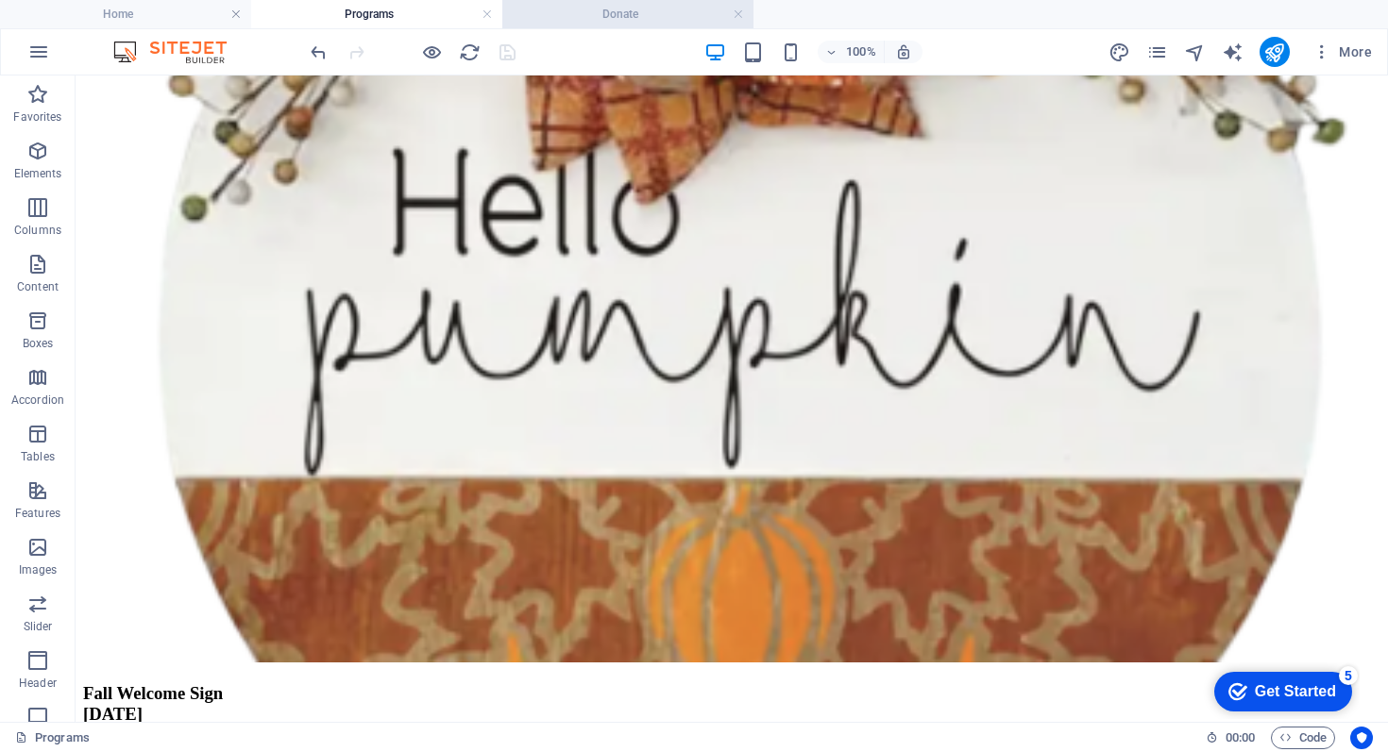
click at [662, 18] on h4 "Donate" at bounding box center [627, 14] width 251 height 21
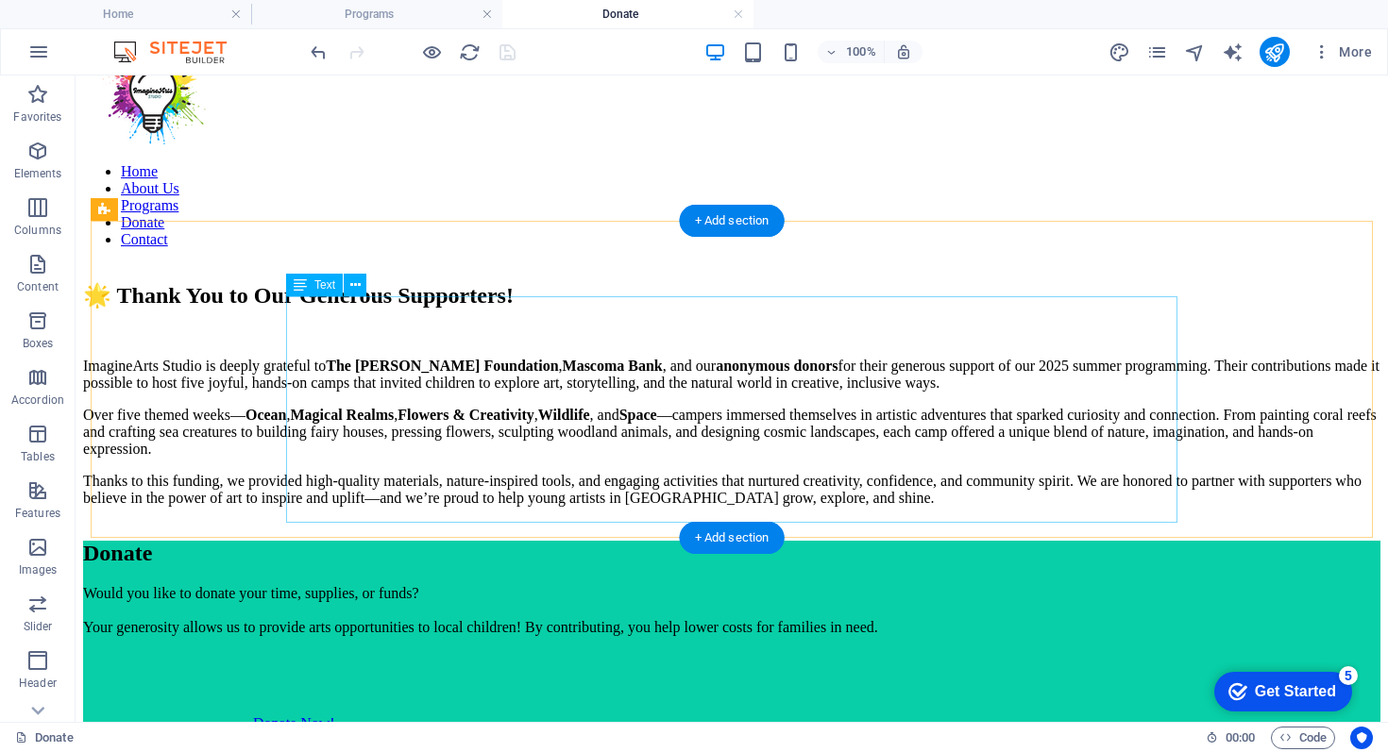
scroll to position [0, 0]
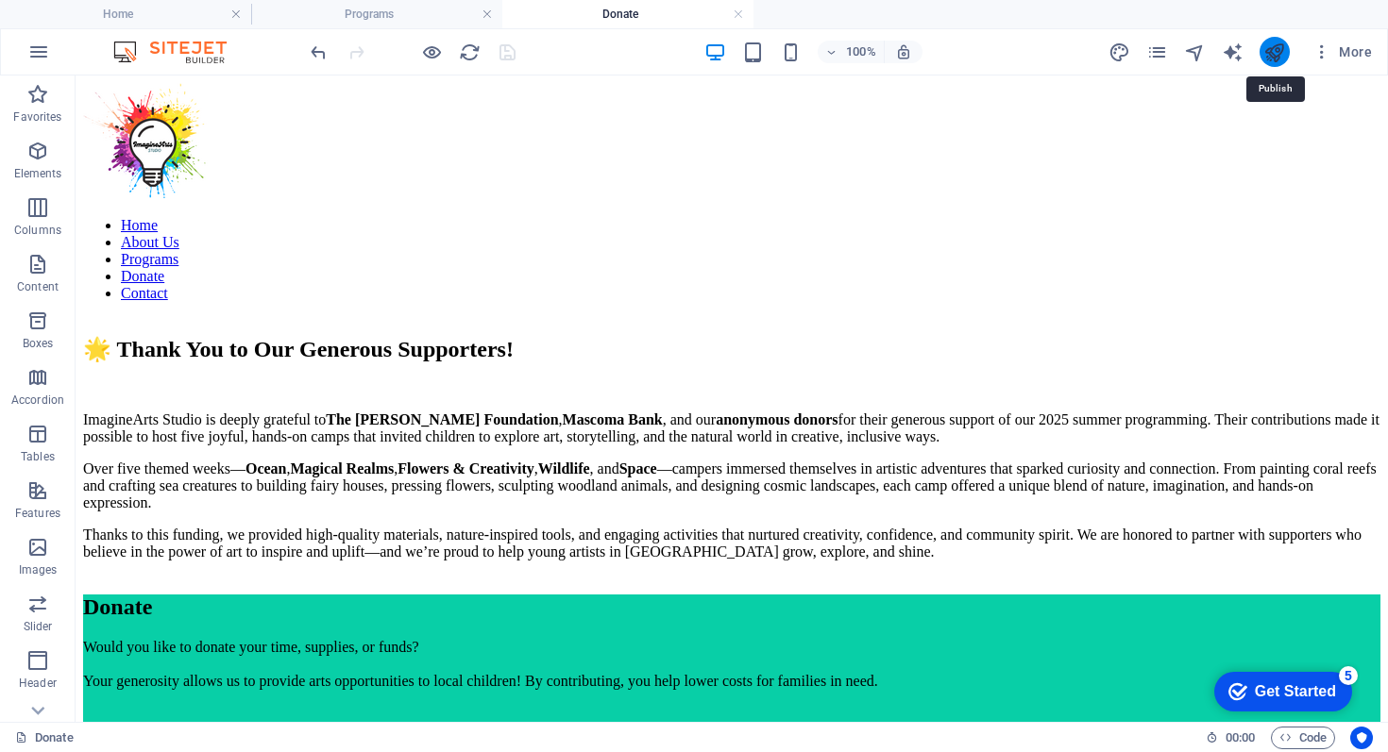
click at [1276, 56] on icon "publish" at bounding box center [1274, 53] width 22 height 22
